Goal: Navigation & Orientation: Find specific page/section

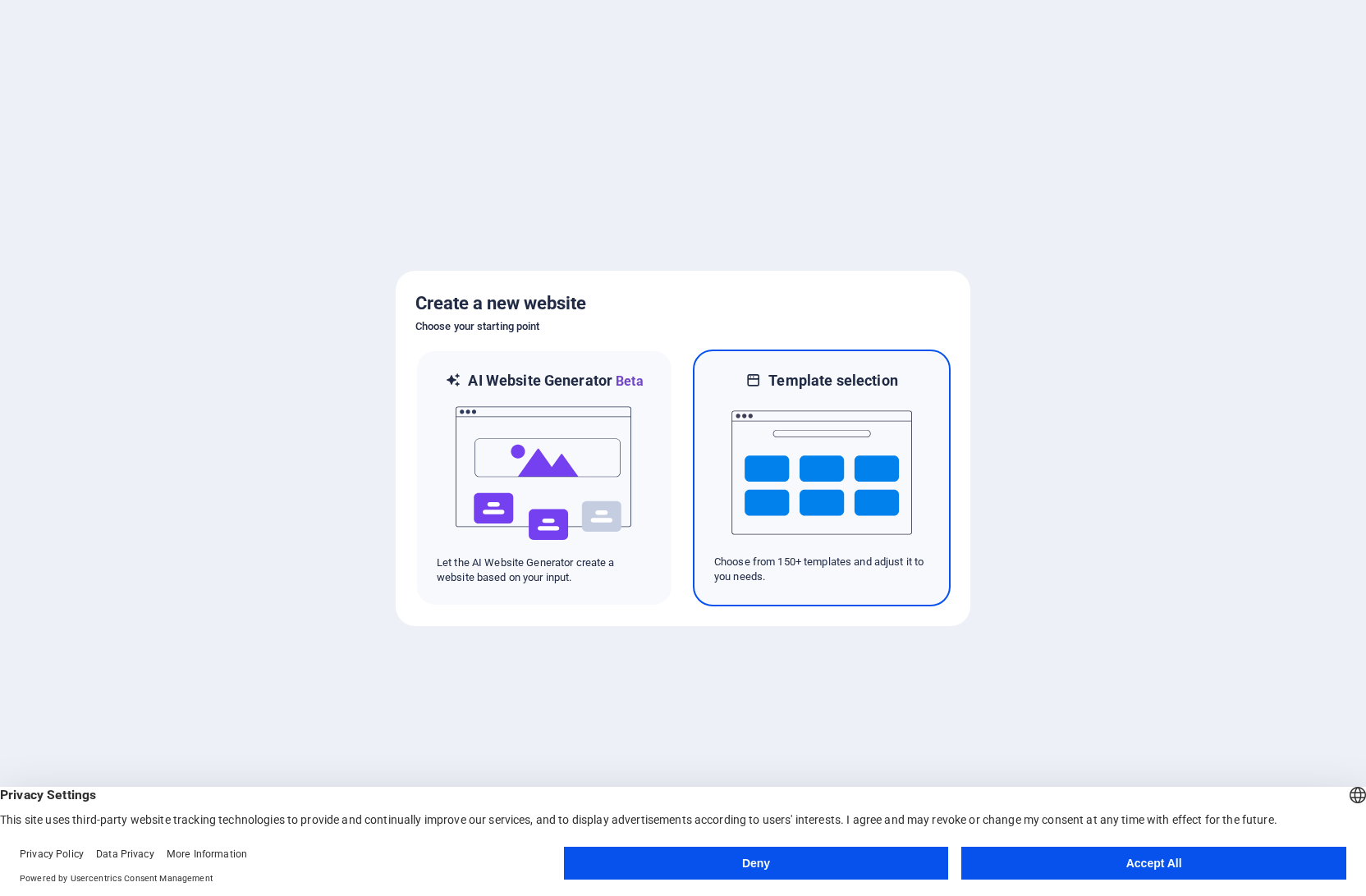
click at [851, 440] on img at bounding box center [821, 472] width 181 height 164
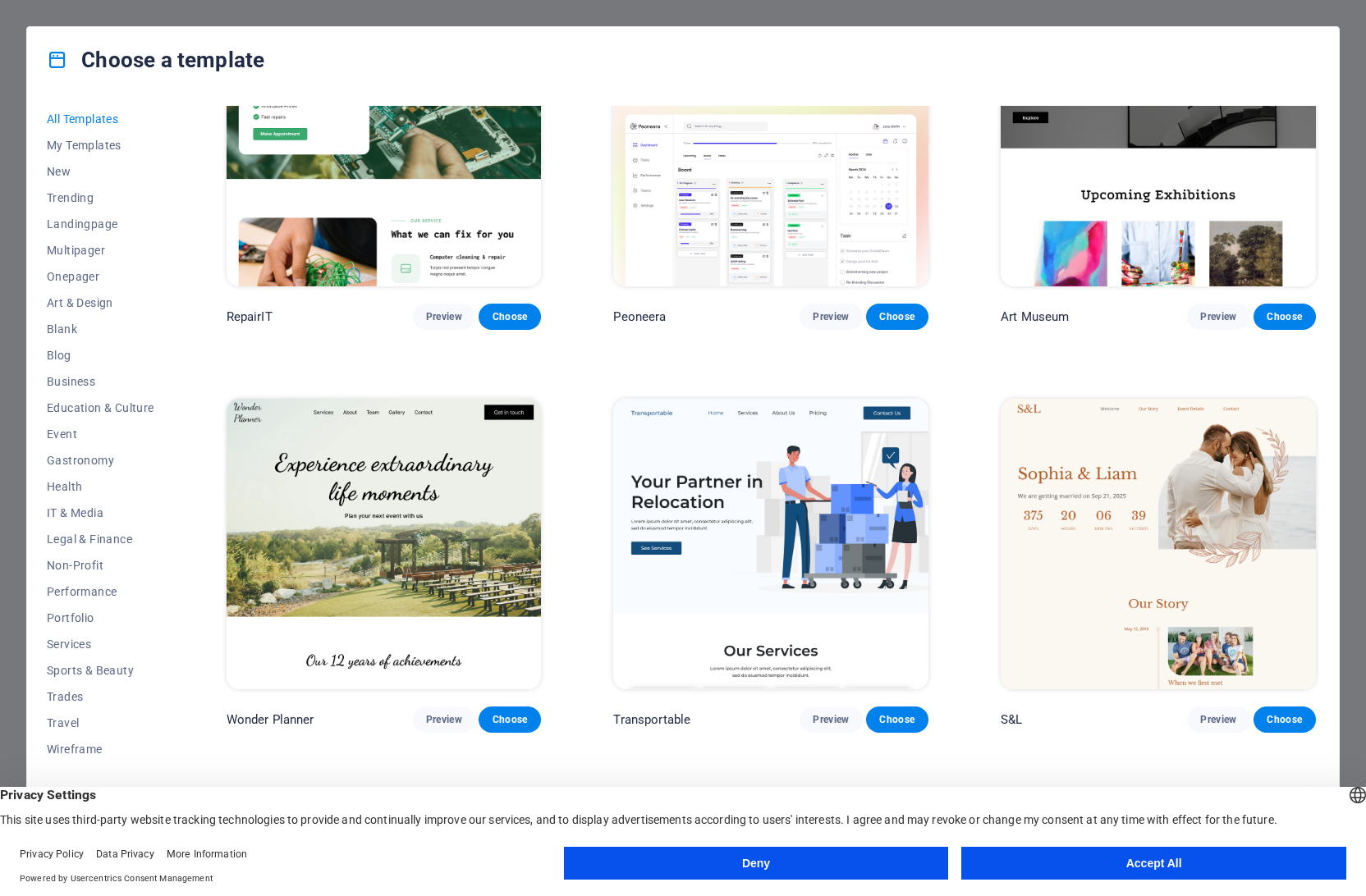
scroll to position [847, 0]
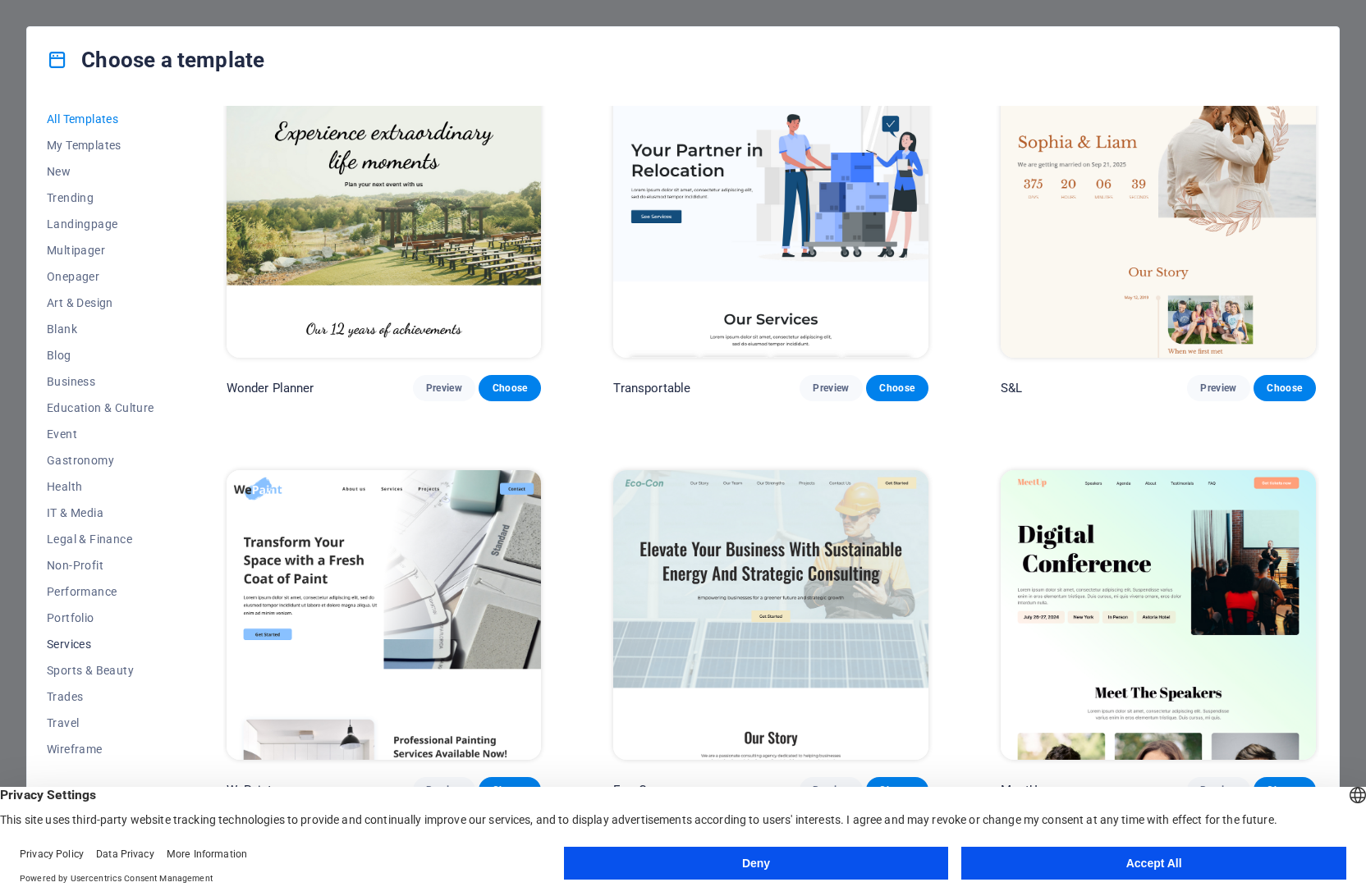
click at [76, 637] on button "Services" at bounding box center [101, 644] width 108 height 26
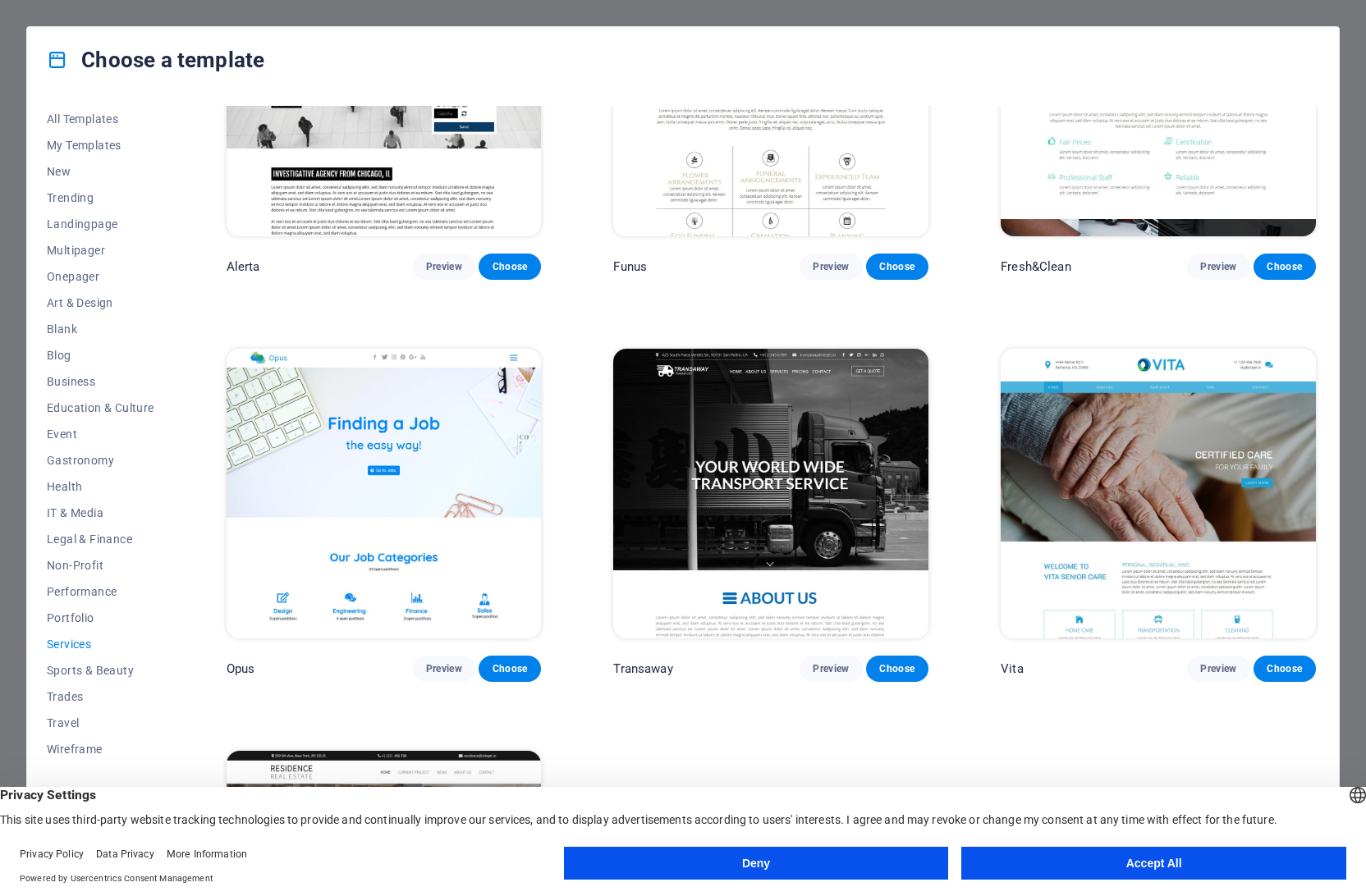
scroll to position [2394, 0]
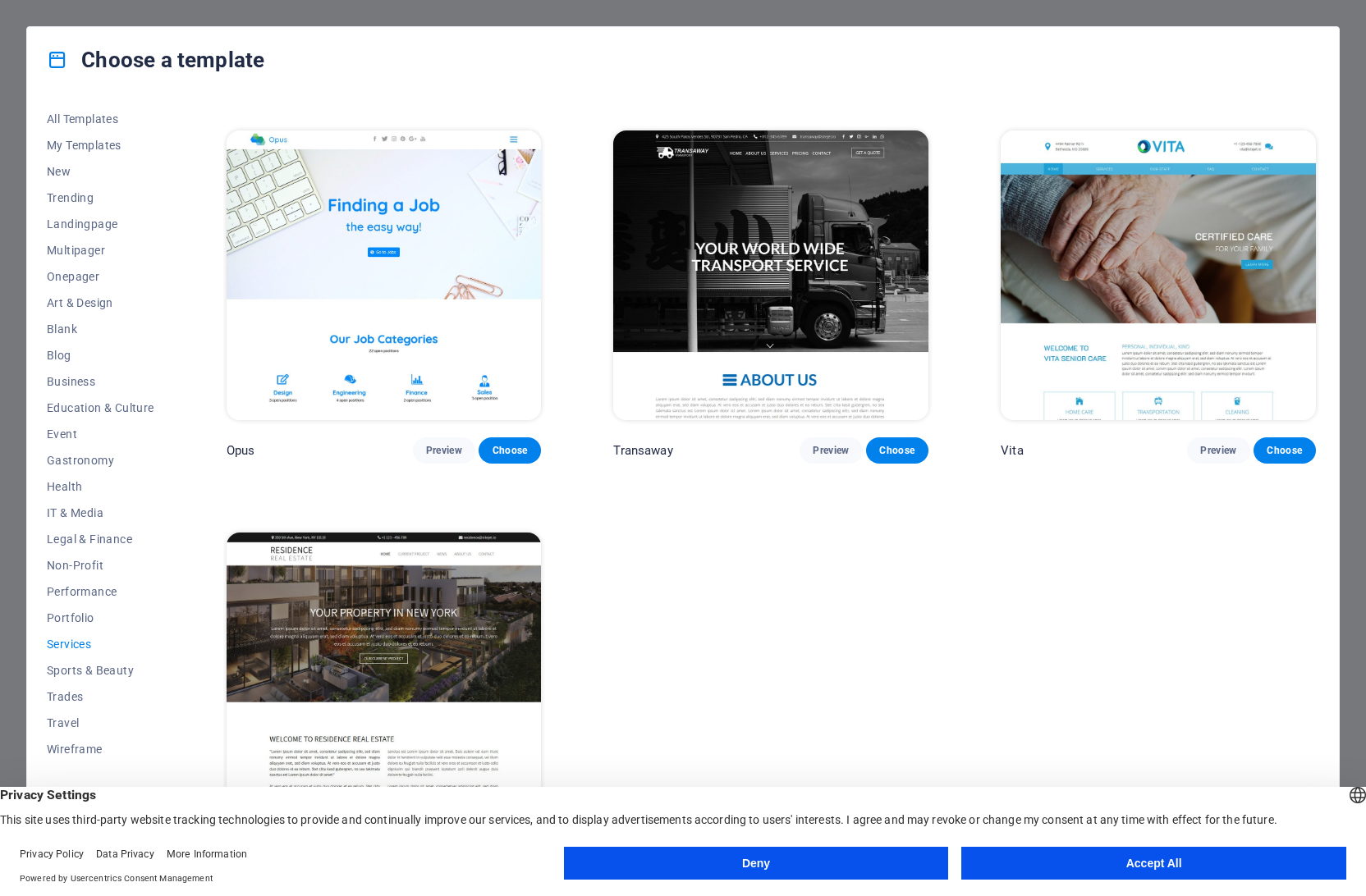
click at [374, 633] on img at bounding box center [384, 677] width 315 height 290
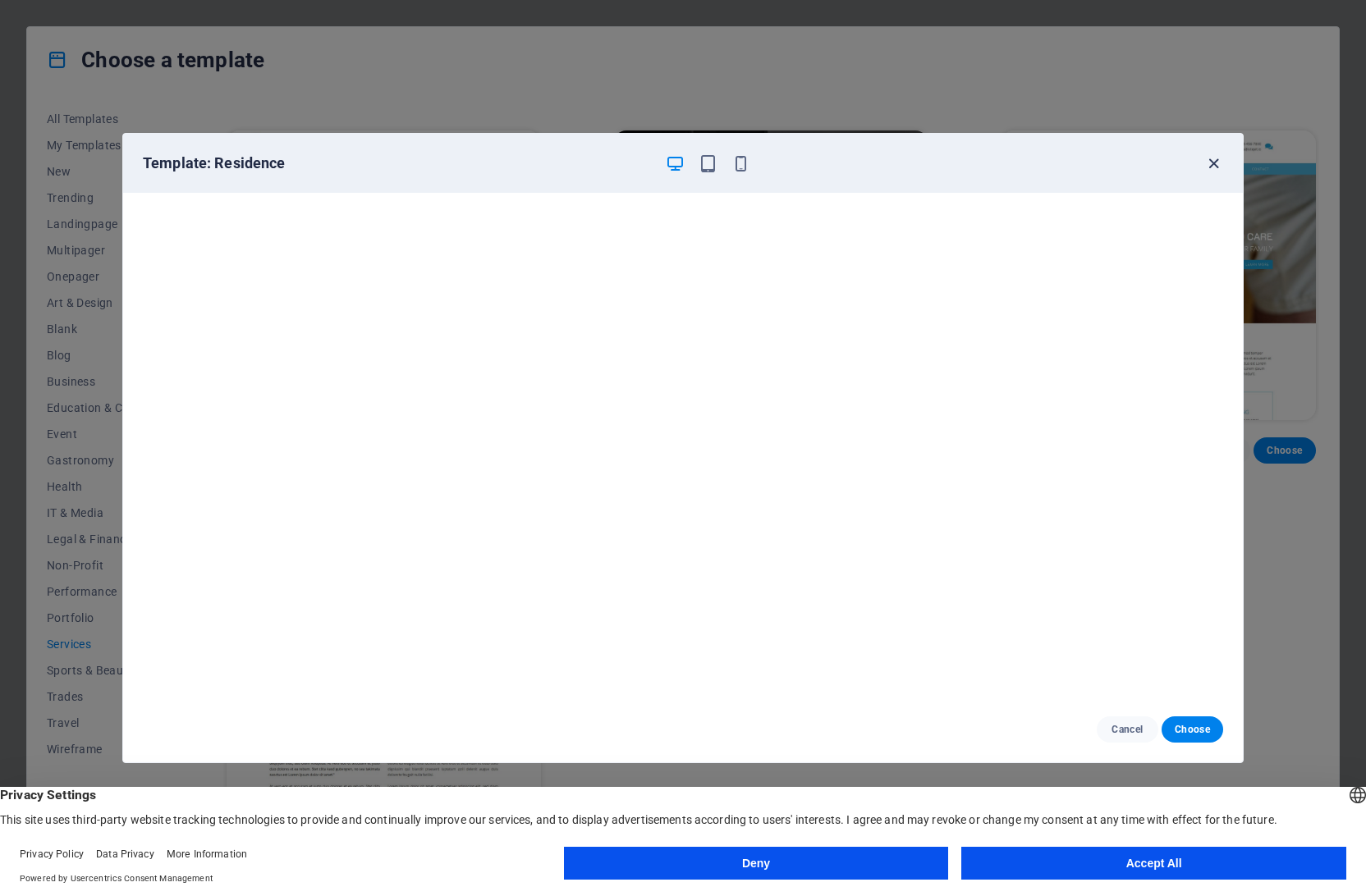
click at [1209, 166] on icon "button" at bounding box center [1213, 163] width 19 height 19
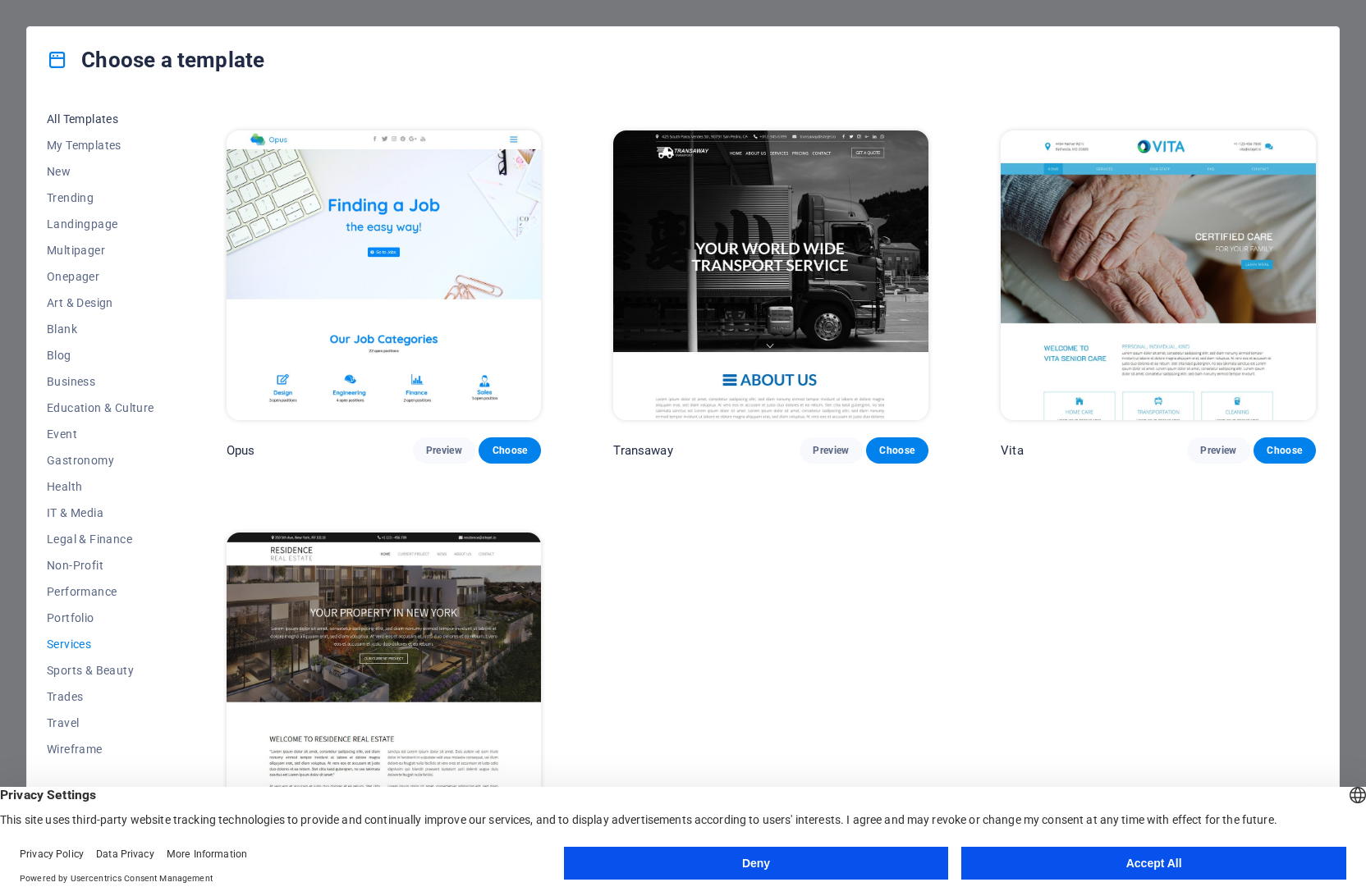
click at [88, 118] on span "All Templates" at bounding box center [101, 119] width 108 height 13
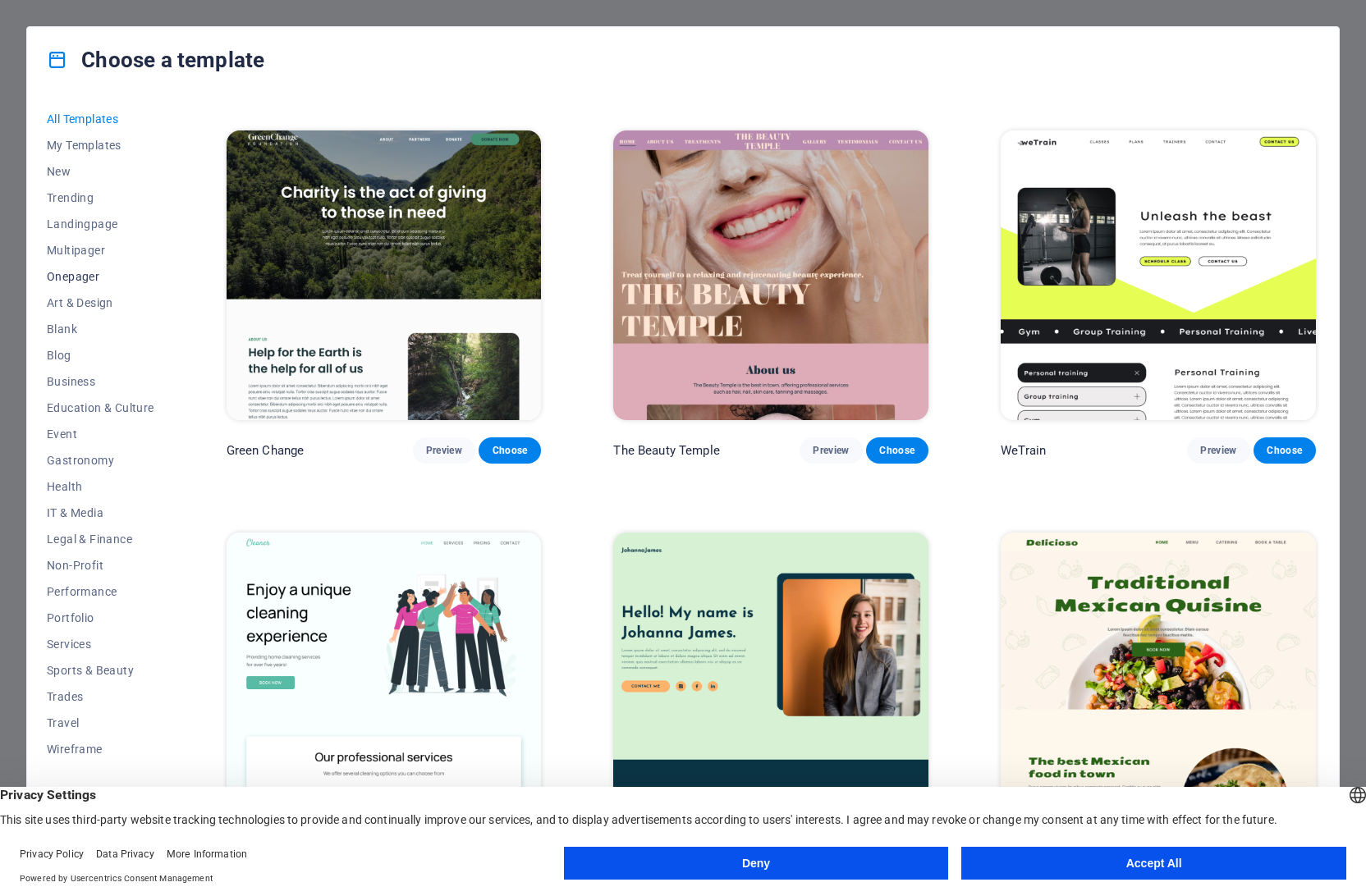
click at [91, 278] on span "Onepager" at bounding box center [101, 277] width 108 height 13
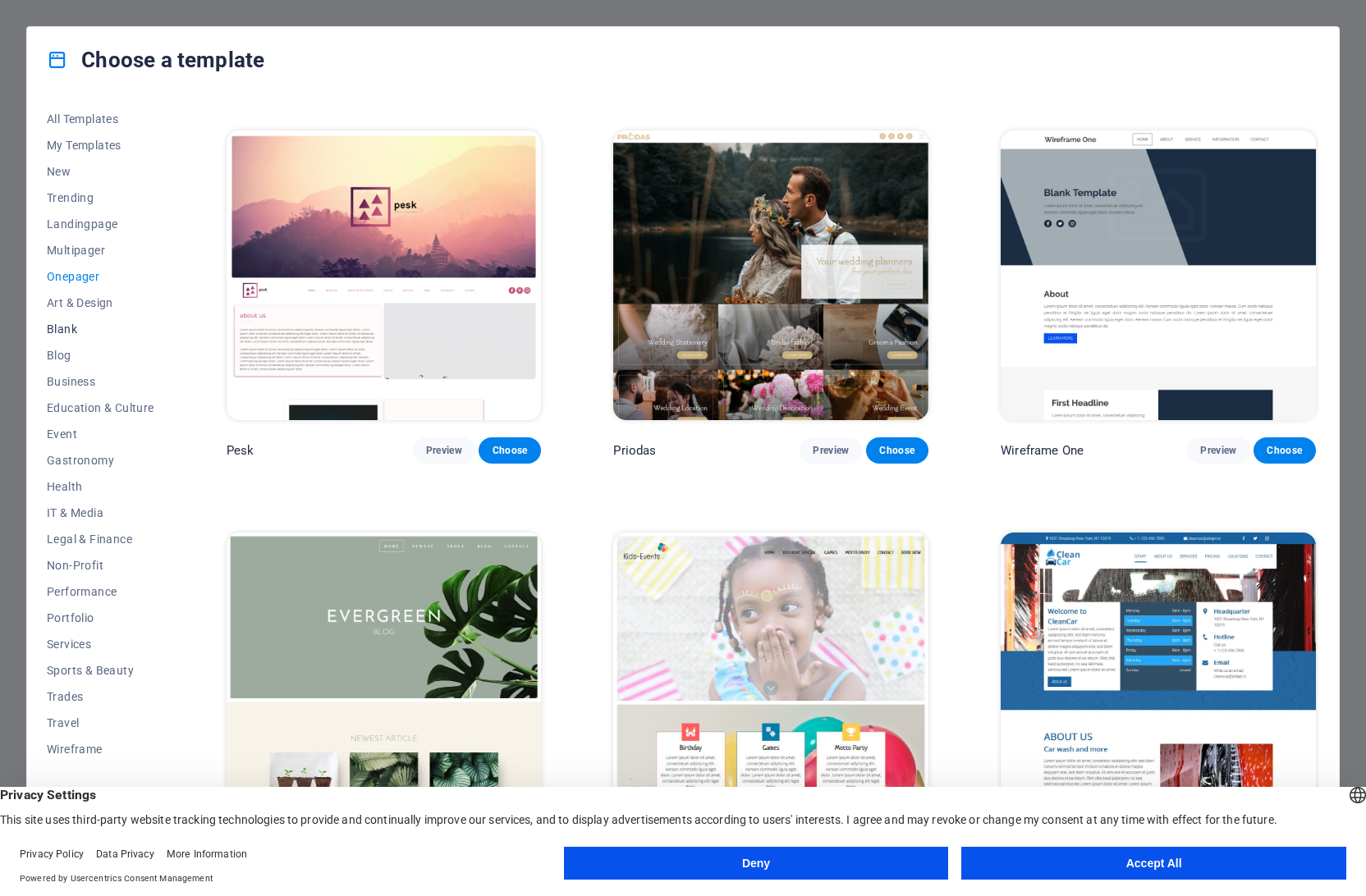
click at [76, 330] on span "Blank" at bounding box center [101, 329] width 108 height 13
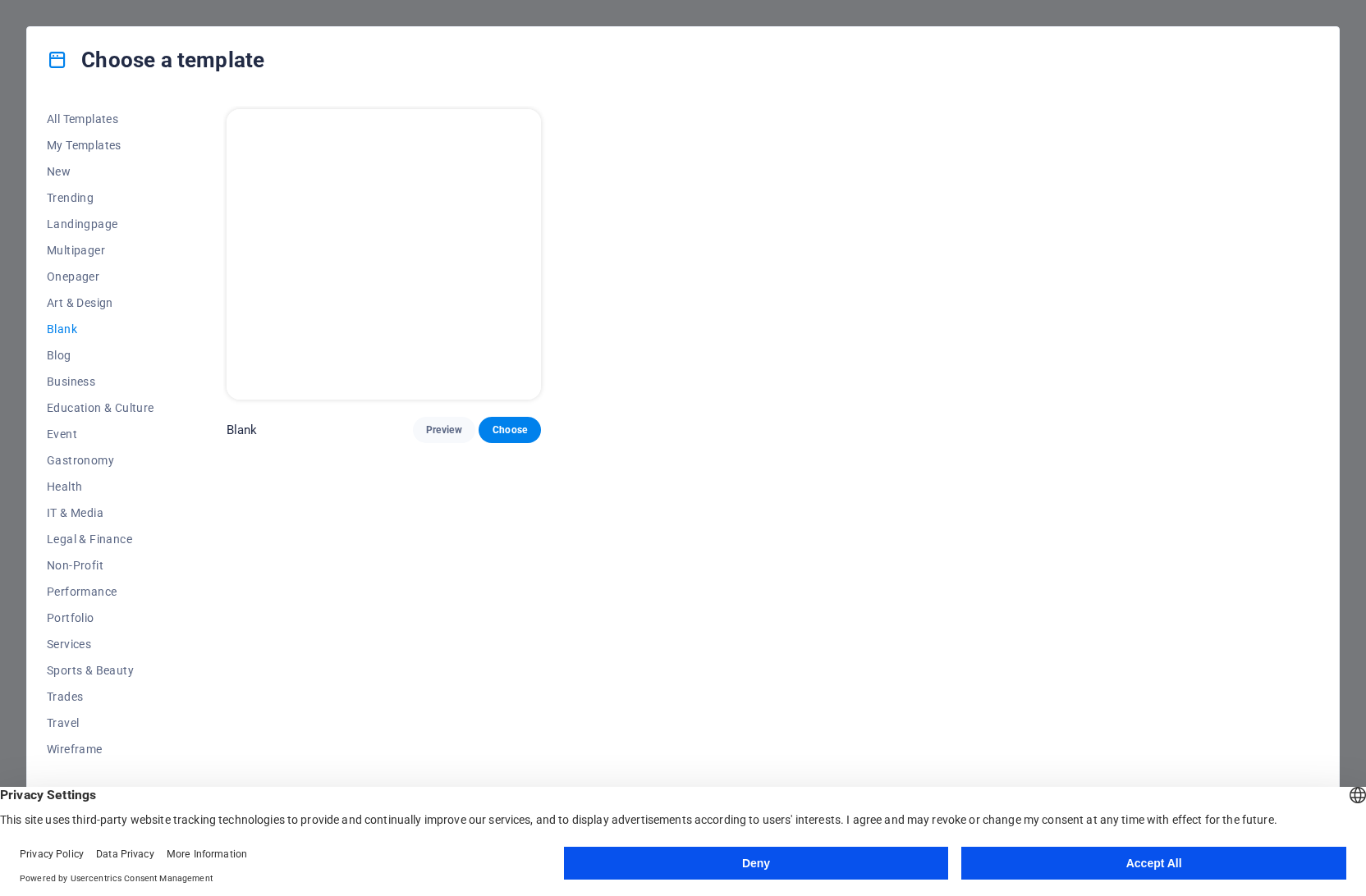
click at [822, 867] on button "Deny" at bounding box center [756, 863] width 385 height 33
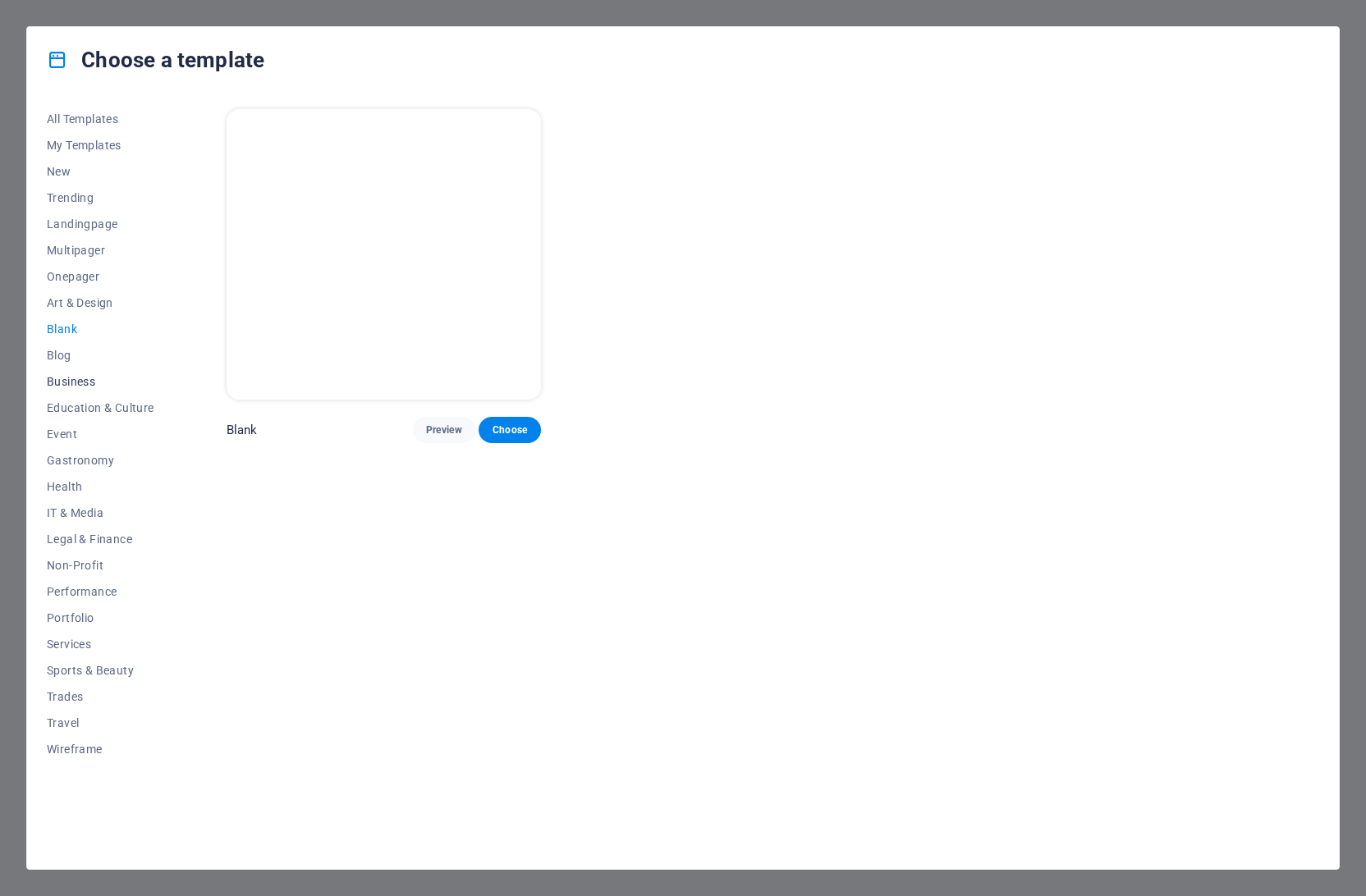
click at [67, 378] on span "Business" at bounding box center [101, 381] width 108 height 13
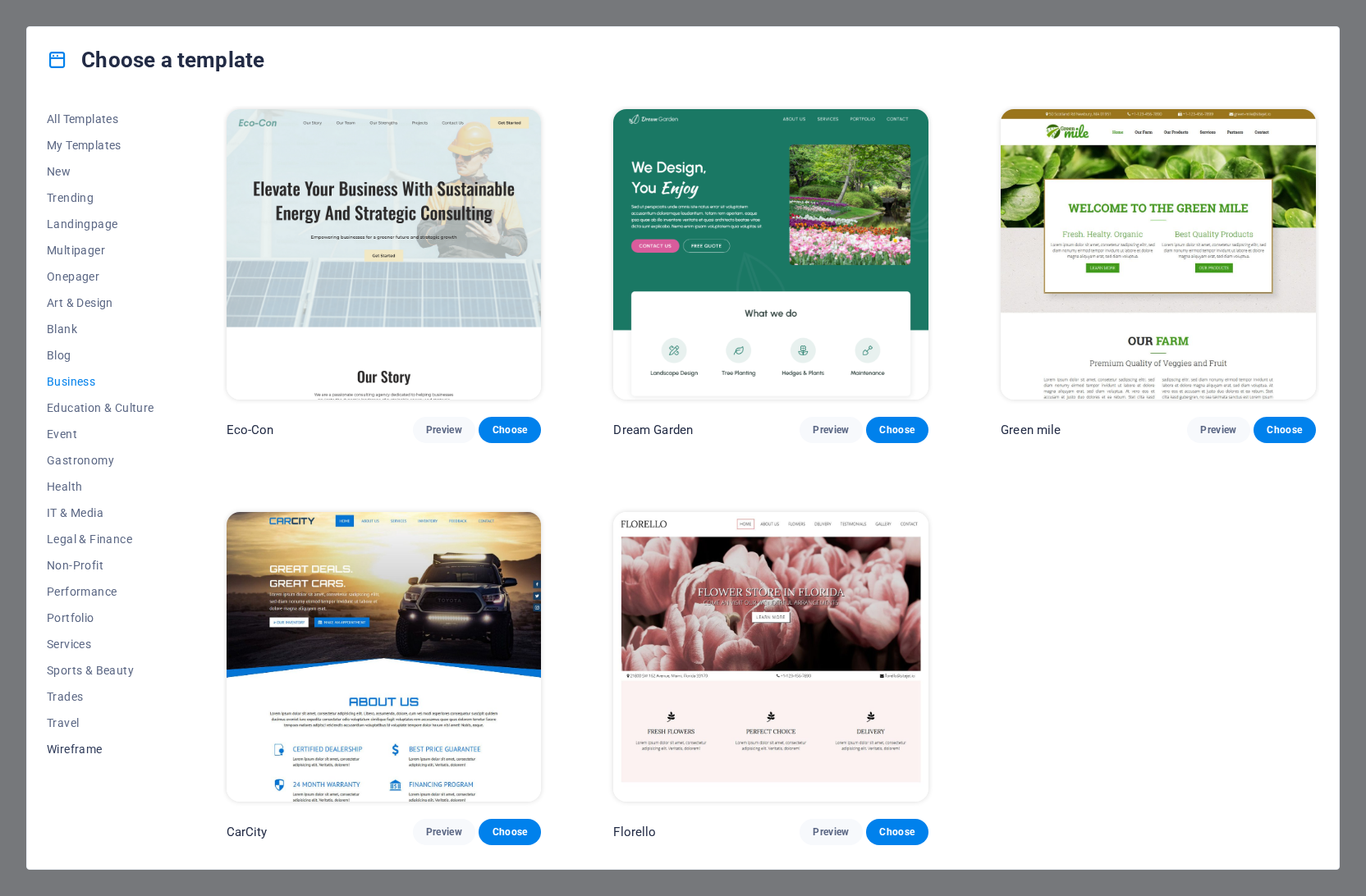
click at [87, 749] on span "Wireframe" at bounding box center [101, 749] width 108 height 13
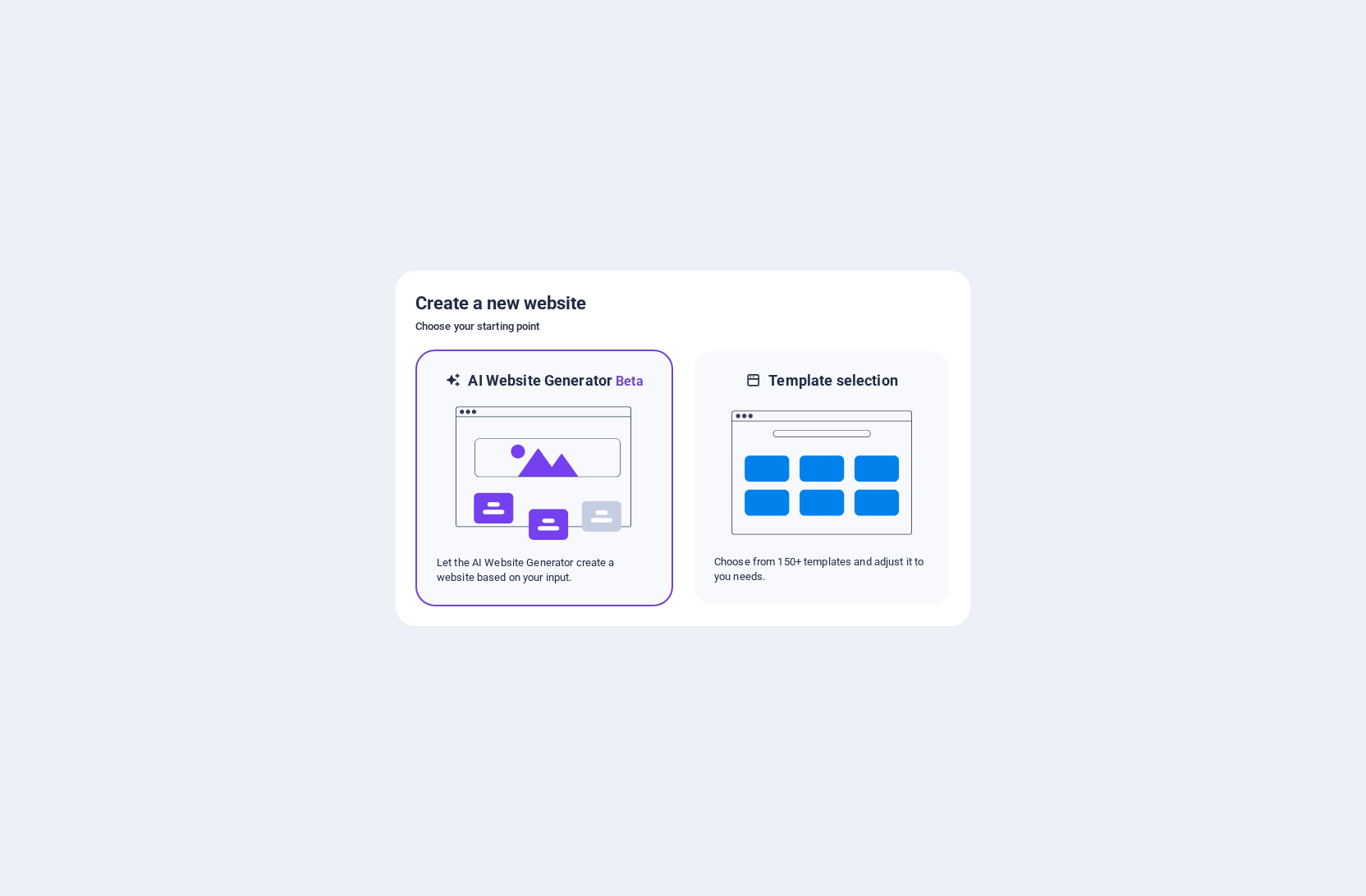
click at [590, 485] on img at bounding box center [543, 473] width 181 height 164
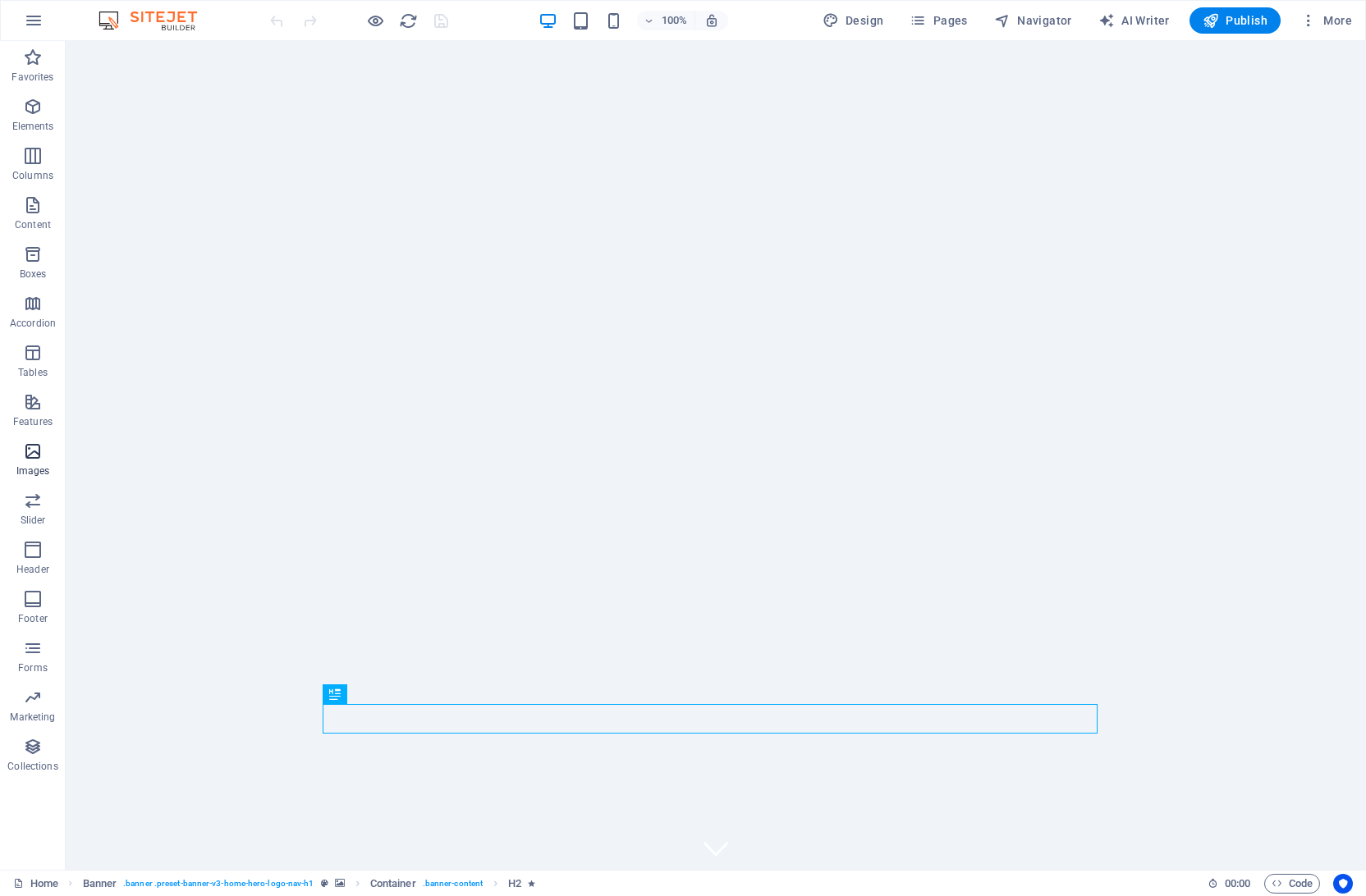
click at [40, 461] on span "Images" at bounding box center [33, 461] width 65 height 39
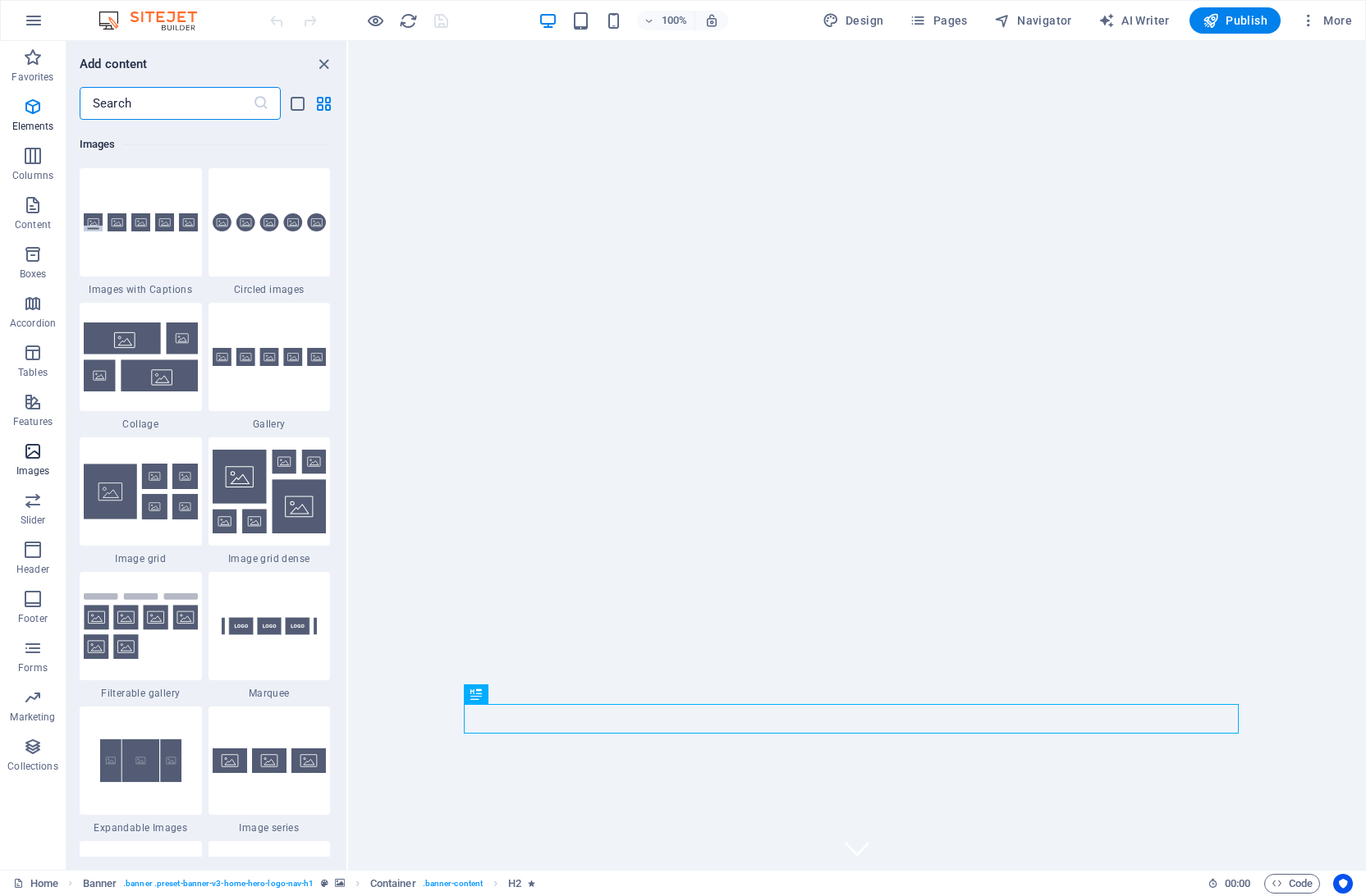
scroll to position [8320, 0]
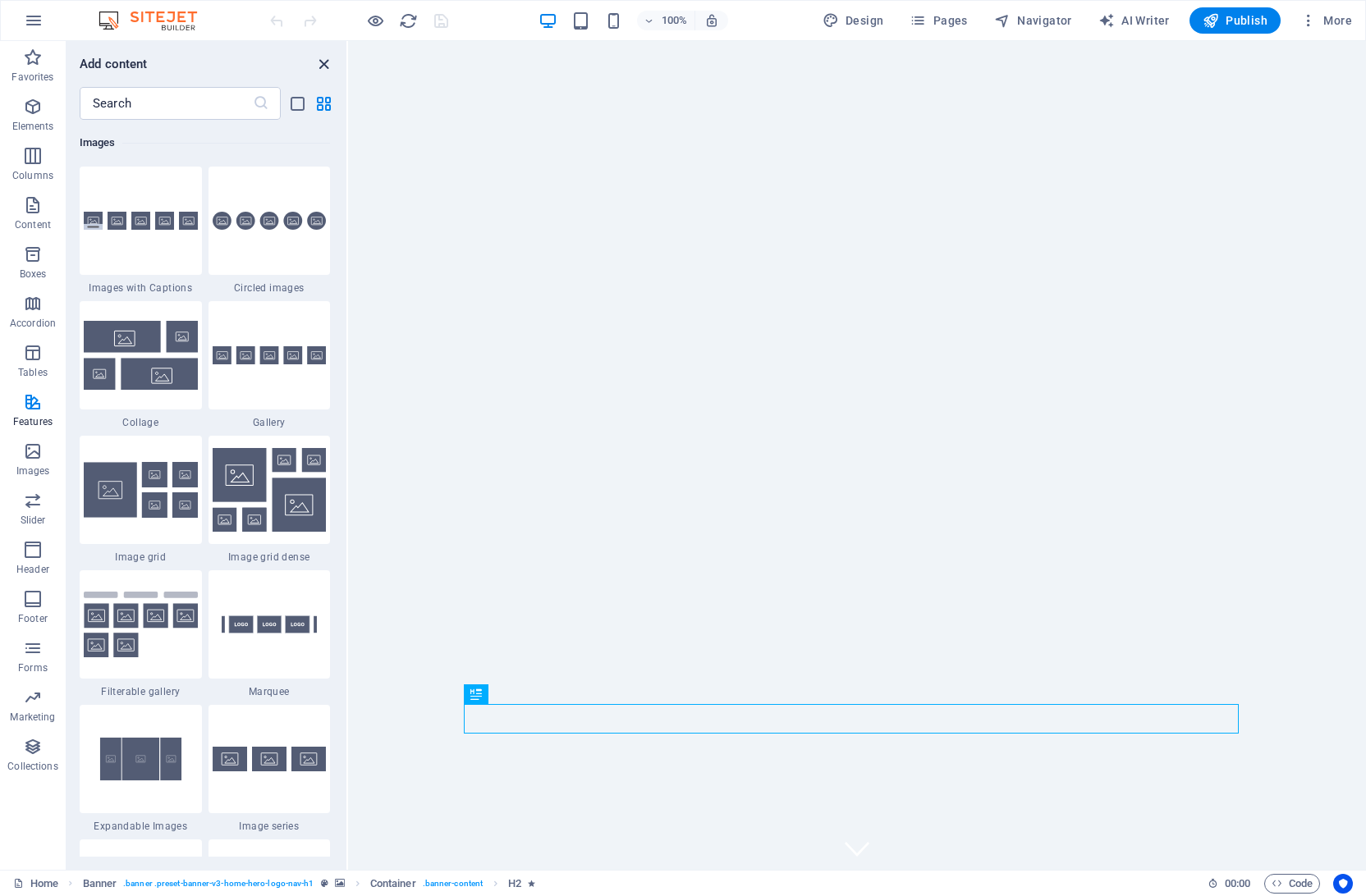
click at [318, 61] on icon "close panel" at bounding box center [324, 64] width 19 height 19
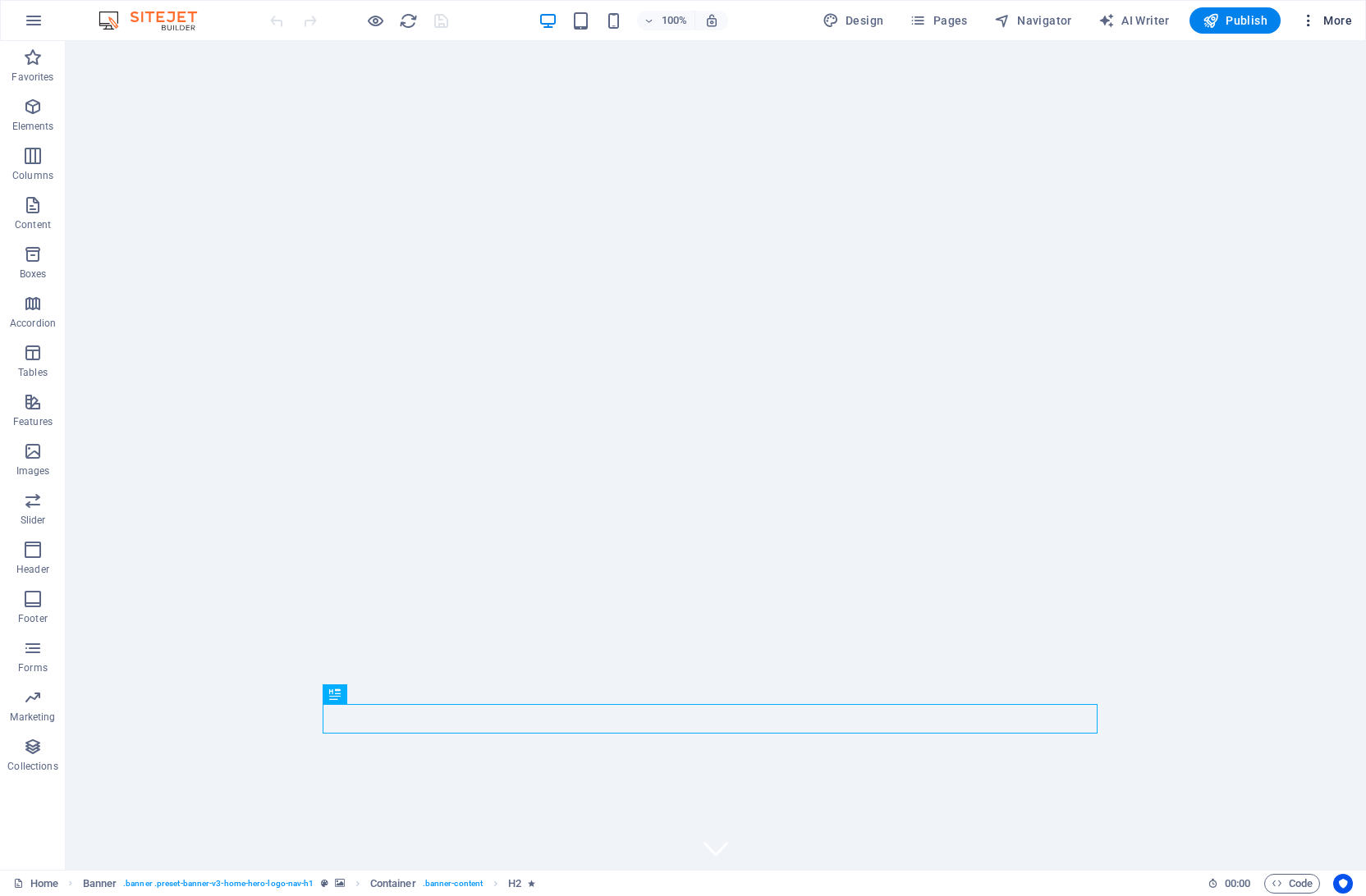
click at [1331, 15] on span "More" at bounding box center [1325, 21] width 52 height 16
